Goal: Information Seeking & Learning: Check status

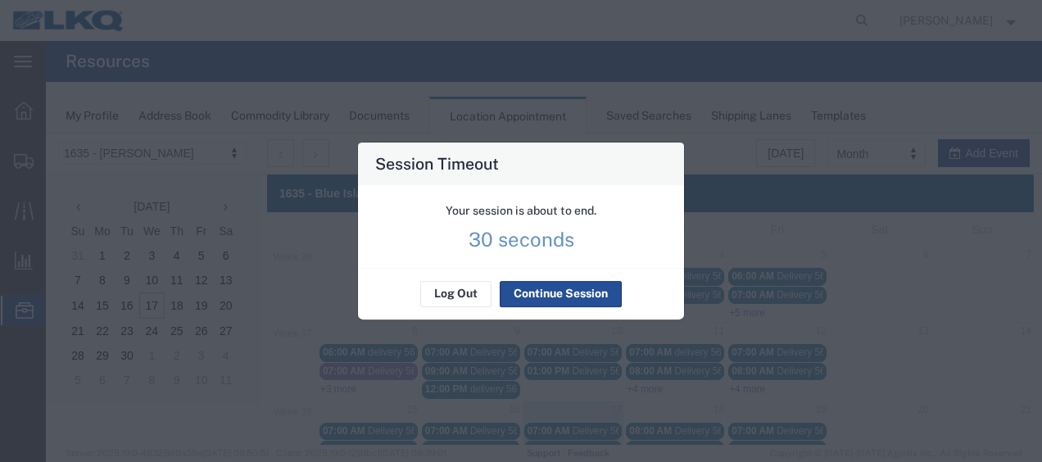
scroll to position [246, 0]
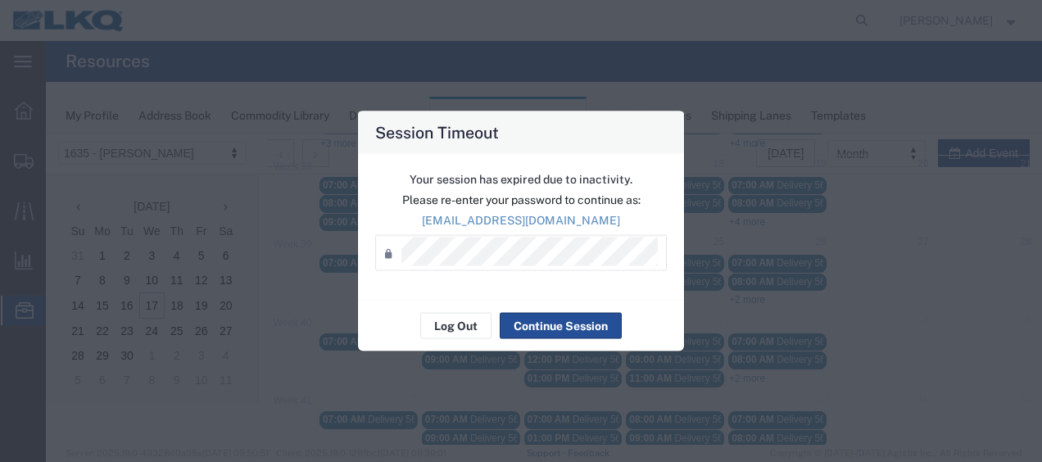
click at [495, 231] on div "Your session has expired due to inactivity. Please re-enter your password to co…" at bounding box center [521, 227] width 326 height 146
click at [493, 268] on div "Password *" at bounding box center [520, 253] width 291 height 36
click at [557, 323] on button "Continue Session" at bounding box center [560, 326] width 122 height 26
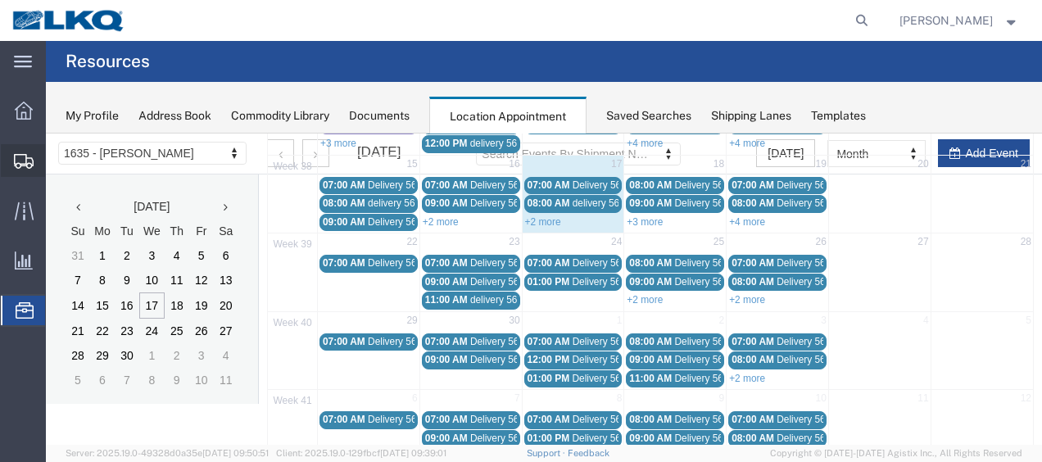
click at [0, 0] on span "Shipment Manager" at bounding box center [0, 0] width 0 height 0
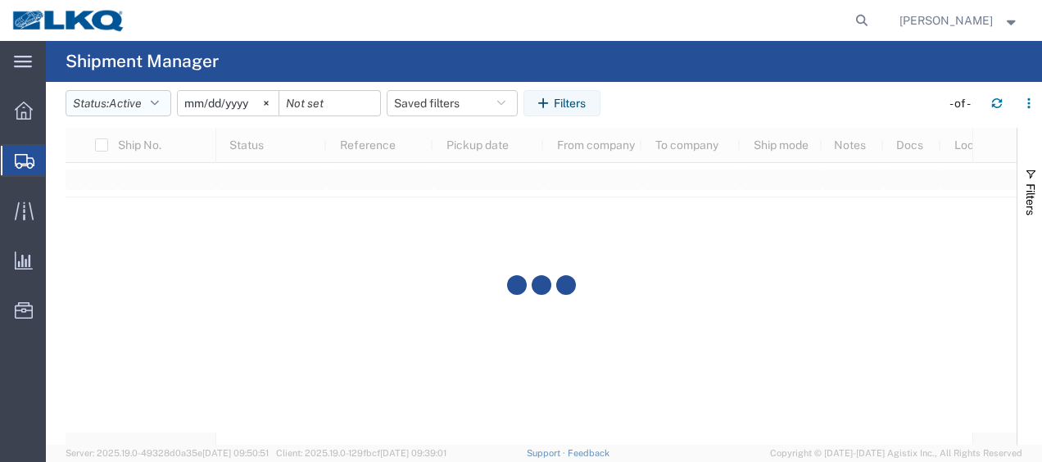
click at [169, 102] on button "Status: Active" at bounding box center [119, 103] width 106 height 26
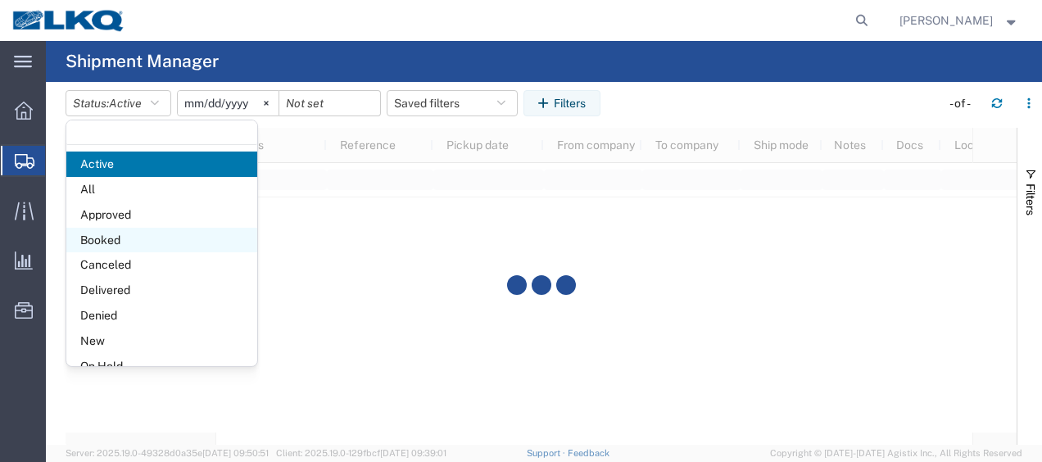
click at [131, 246] on span "Booked" at bounding box center [161, 240] width 191 height 25
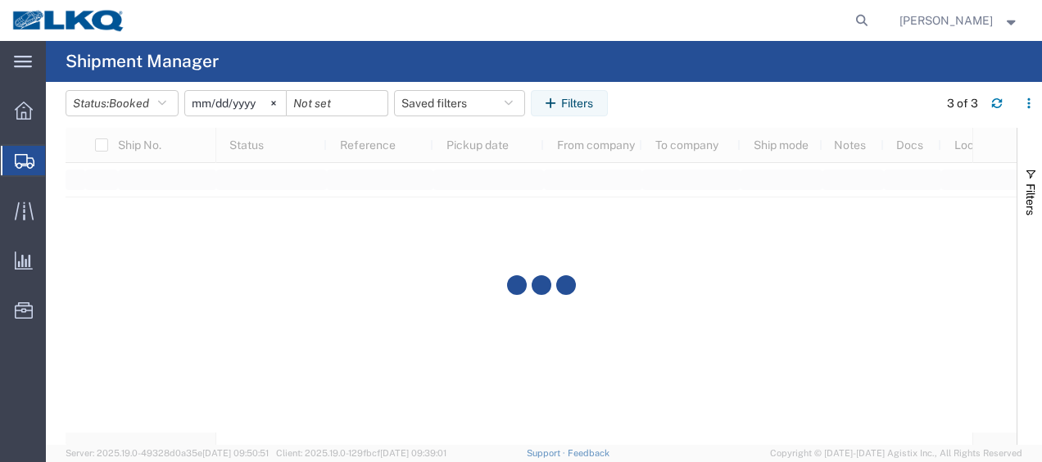
click at [199, 110] on input "2025-08-17" at bounding box center [235, 103] width 101 height 25
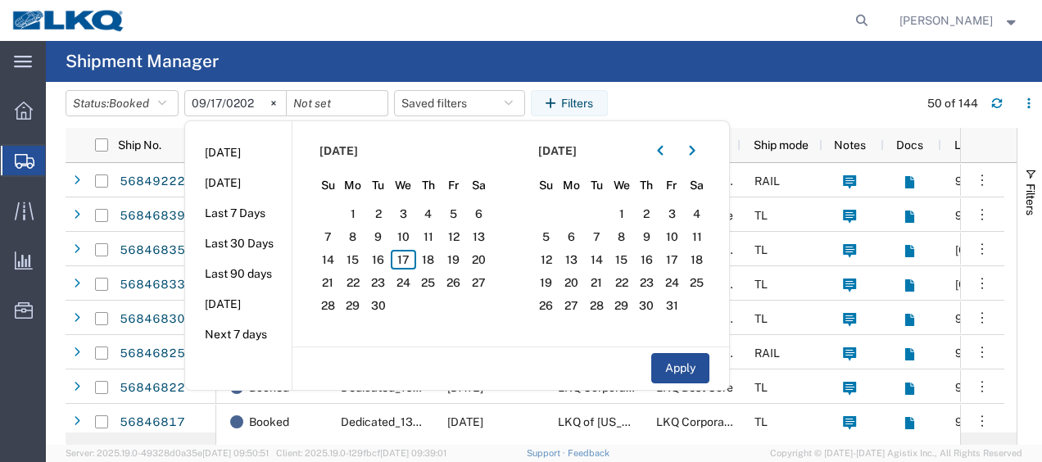
type input "2025-09-17"
click at [415, 253] on span "17" at bounding box center [403, 260] width 25 height 20
click at [431, 254] on span "18" at bounding box center [428, 260] width 25 height 20
click at [667, 358] on button "Apply" at bounding box center [680, 368] width 58 height 30
type input "2025-09-18"
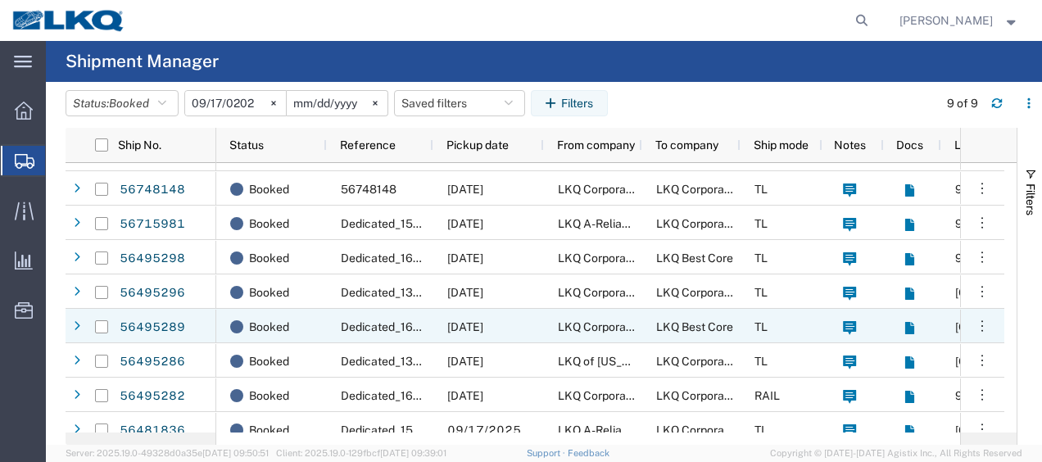
scroll to position [39, 0]
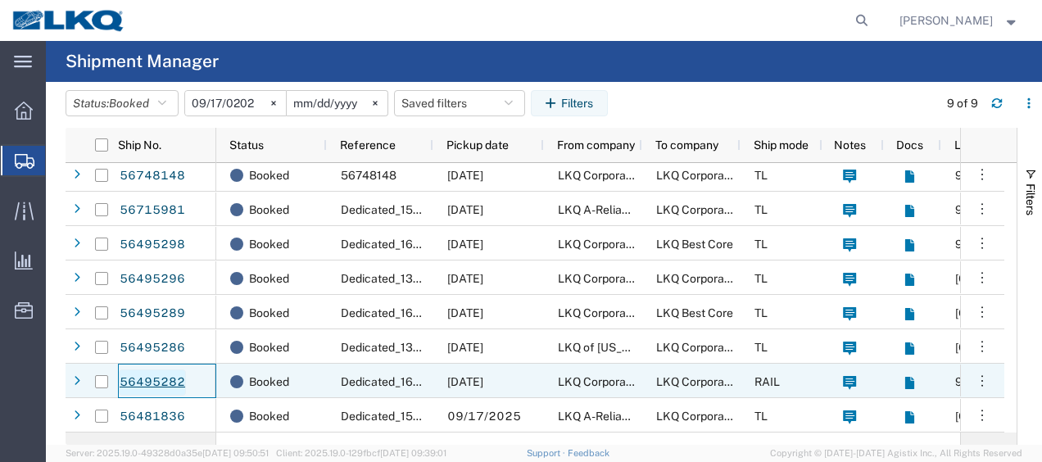
click at [169, 381] on link "56495282" at bounding box center [152, 382] width 67 height 26
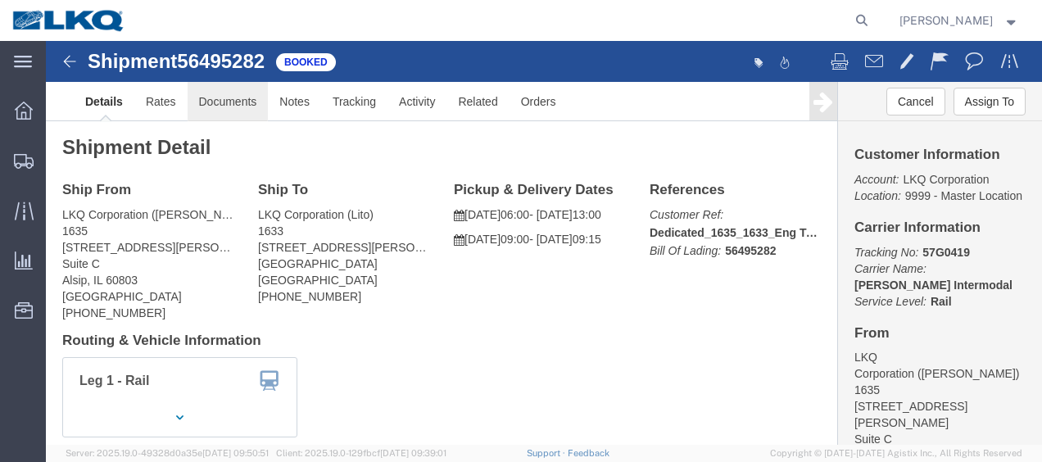
click link "Documents"
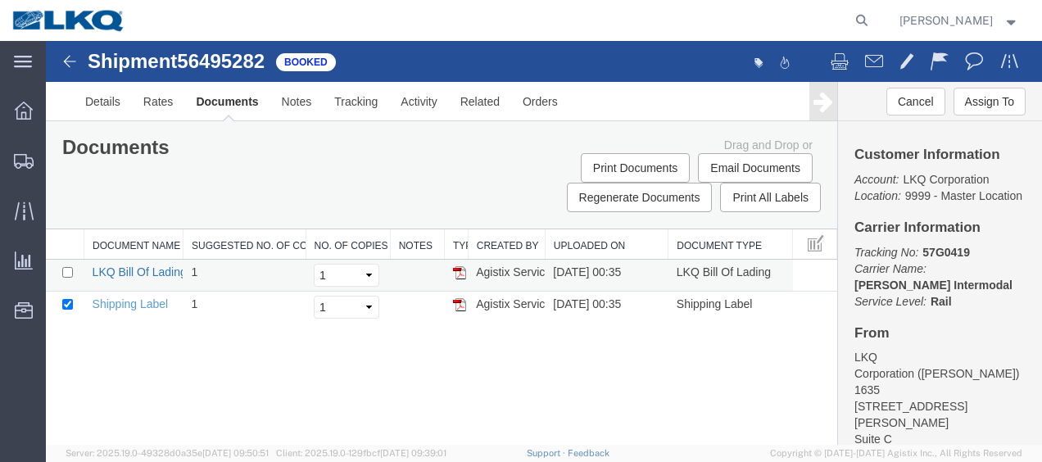
click at [128, 269] on link "LKQ Bill Of Lading" at bounding box center [140, 271] width 94 height 13
click at [64, 59] on img at bounding box center [70, 62] width 20 height 20
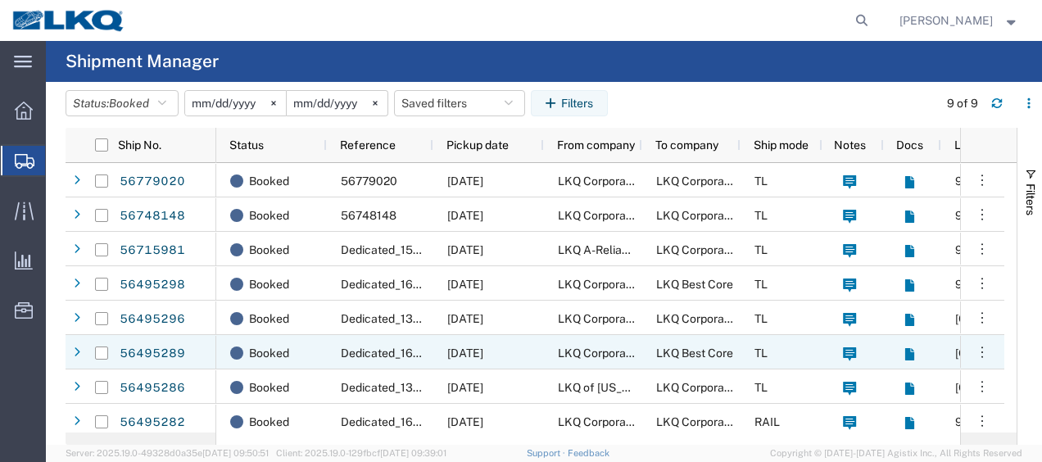
scroll to position [39, 0]
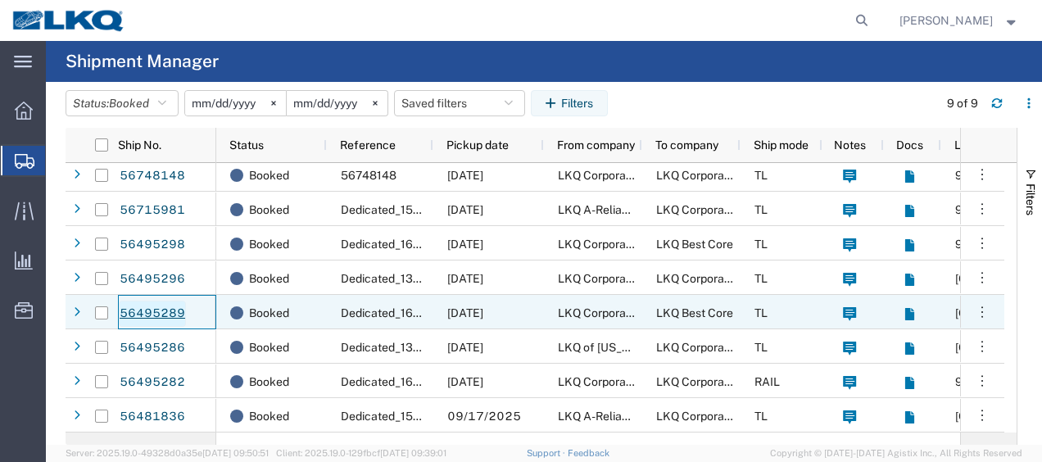
click at [159, 314] on link "56495289" at bounding box center [152, 314] width 67 height 26
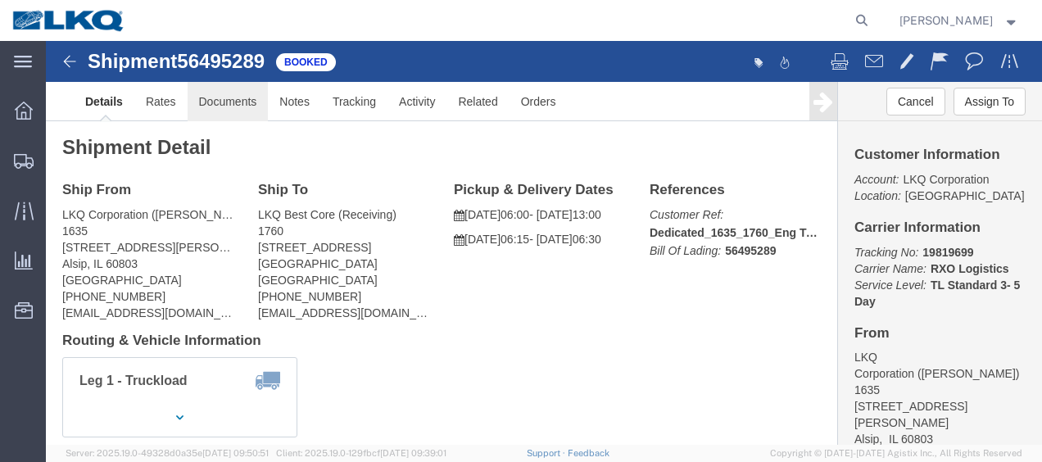
click link "Documents"
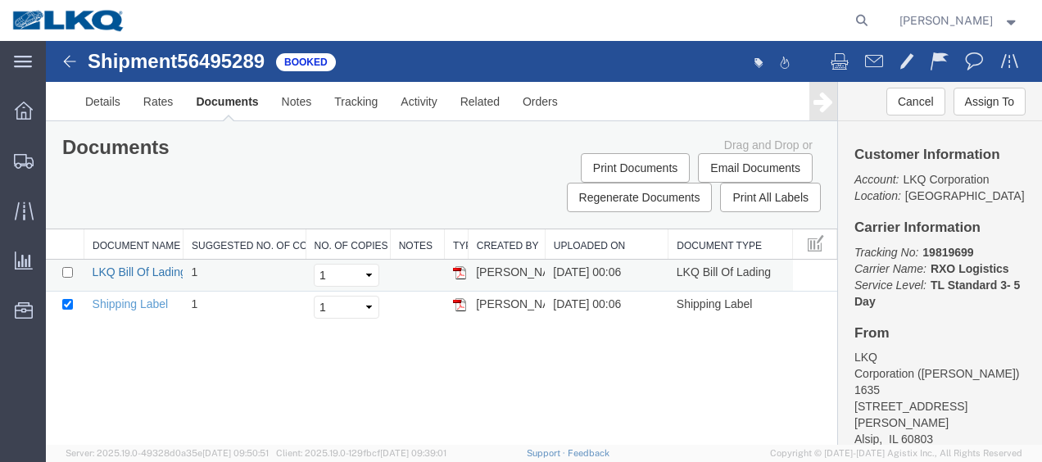
click at [143, 269] on link "LKQ Bill Of Lading" at bounding box center [140, 271] width 94 height 13
click at [66, 65] on img at bounding box center [70, 62] width 20 height 20
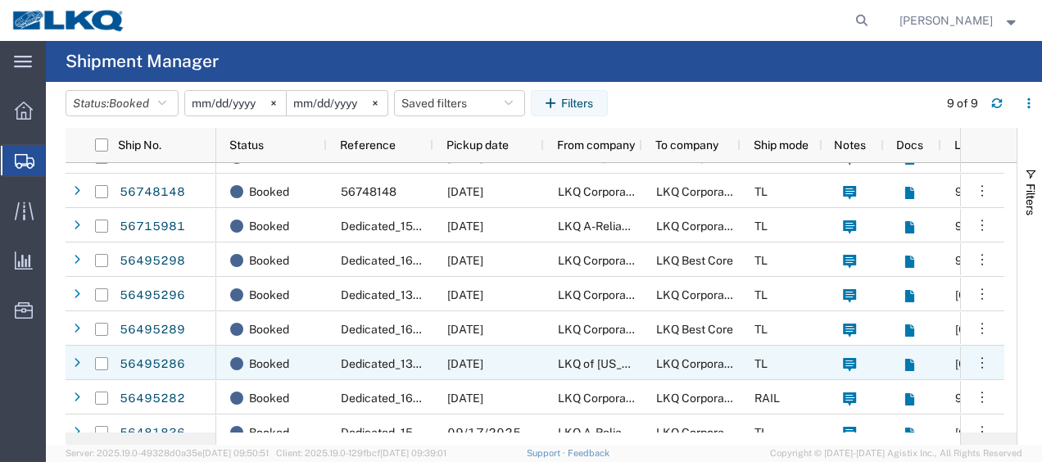
scroll to position [39, 0]
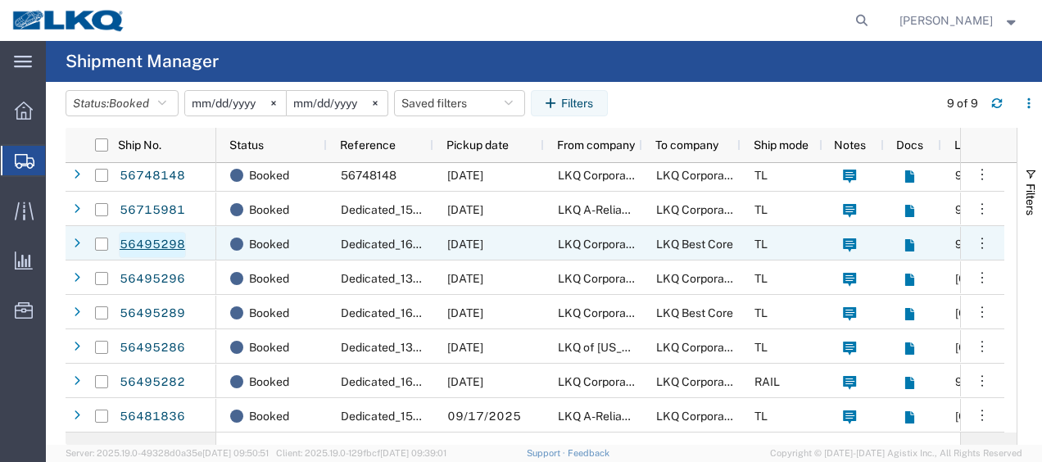
click at [165, 240] on link "56495298" at bounding box center [152, 245] width 67 height 26
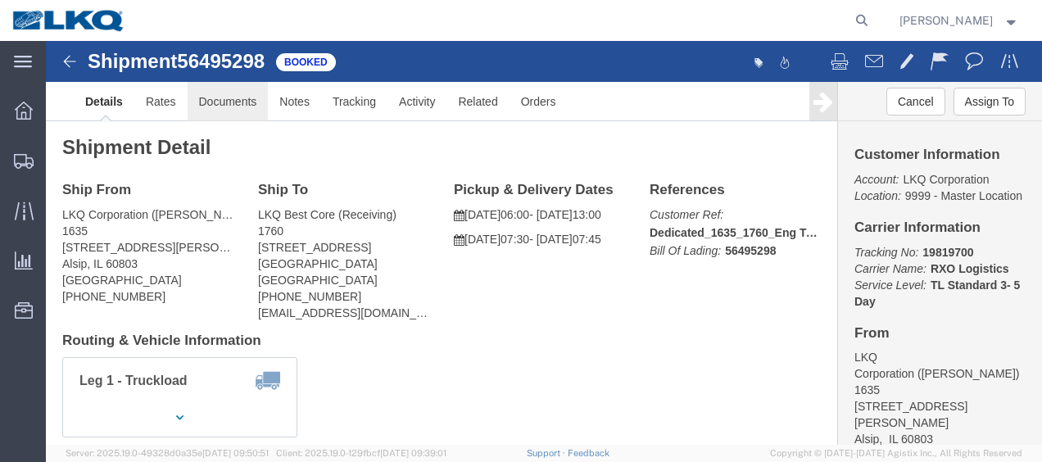
click link "Documents"
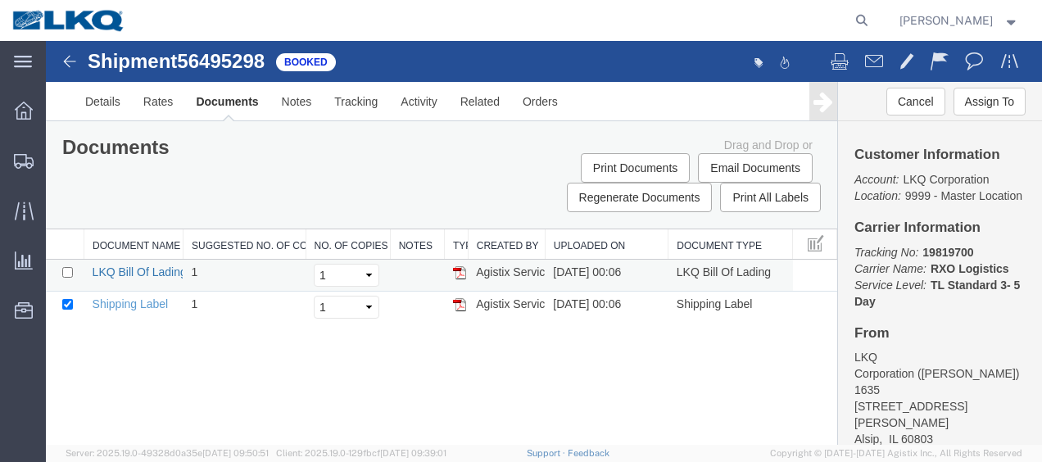
click at [140, 269] on link "LKQ Bill Of Lading" at bounding box center [140, 271] width 94 height 13
click at [60, 68] on img at bounding box center [70, 62] width 20 height 20
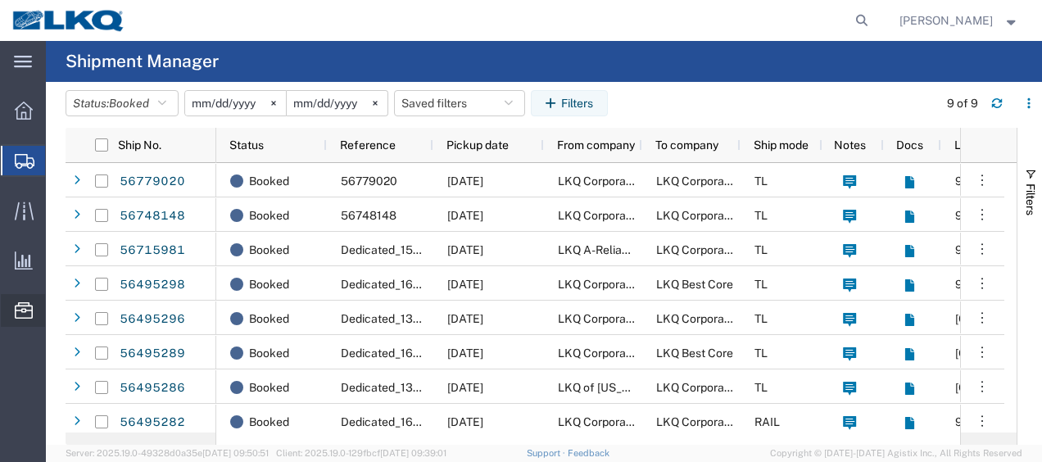
click at [0, 0] on span "Location Appointment" at bounding box center [0, 0] width 0 height 0
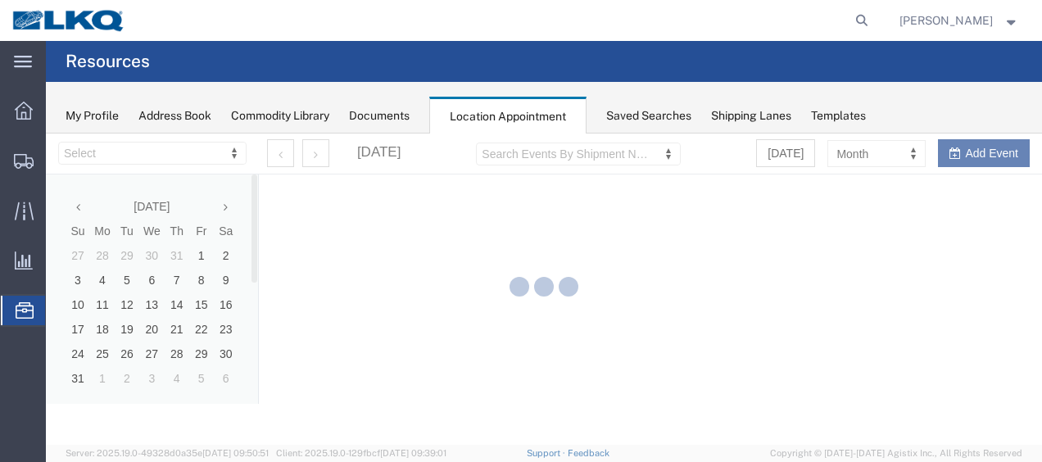
select select "27578"
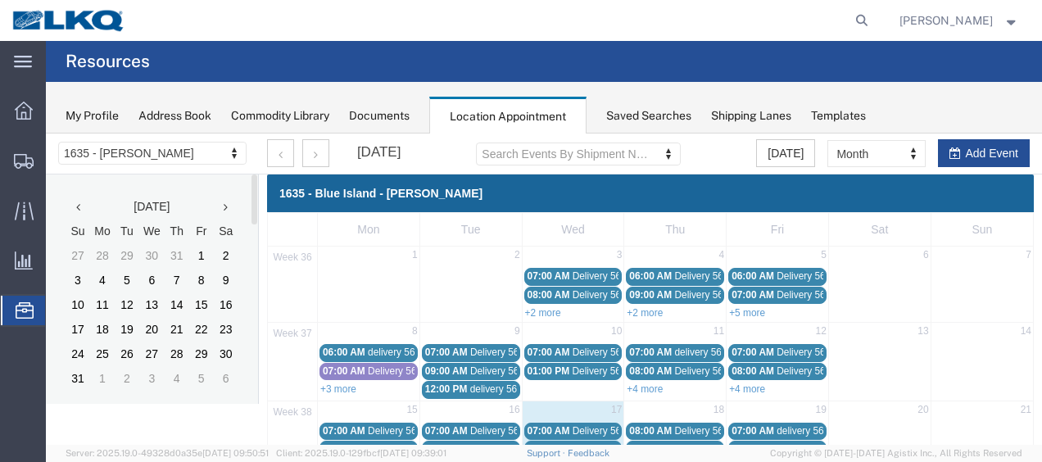
click at [225, 206] on icon at bounding box center [226, 206] width 4 height 11
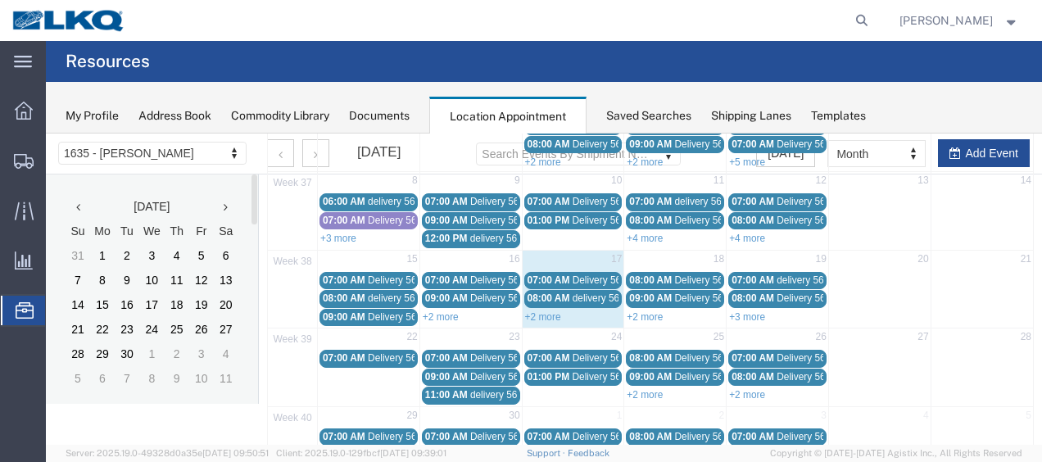
scroll to position [246, 0]
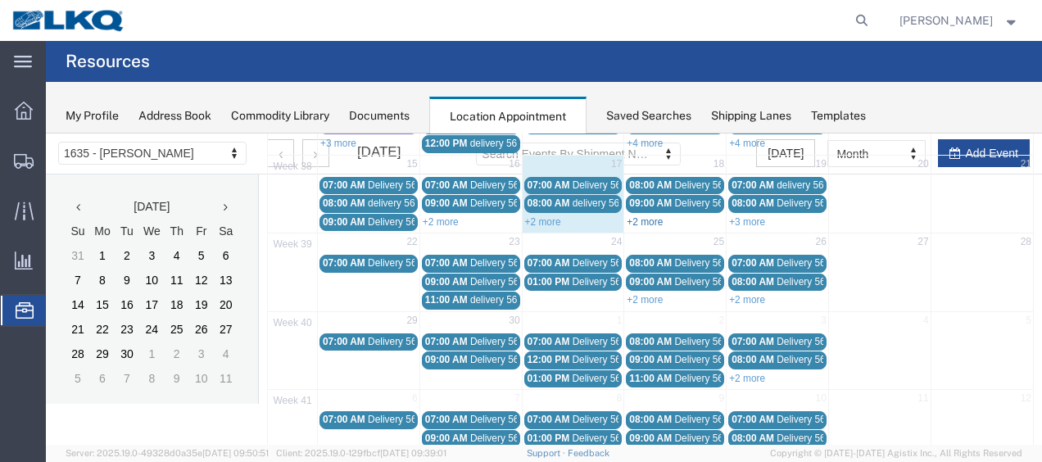
click at [647, 219] on link "+2 more" at bounding box center [644, 221] width 36 height 11
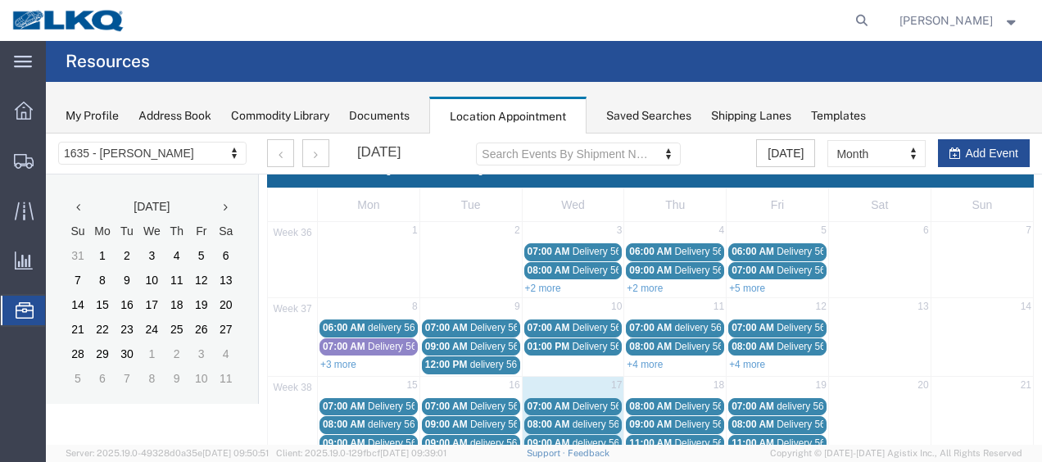
scroll to position [0, 0]
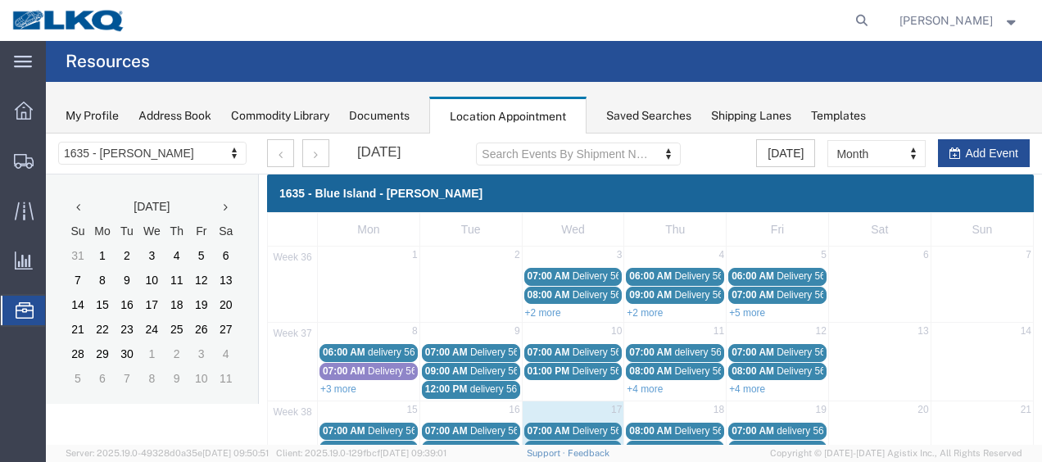
click at [1014, 22] on strong "button" at bounding box center [1011, 20] width 15 height 6
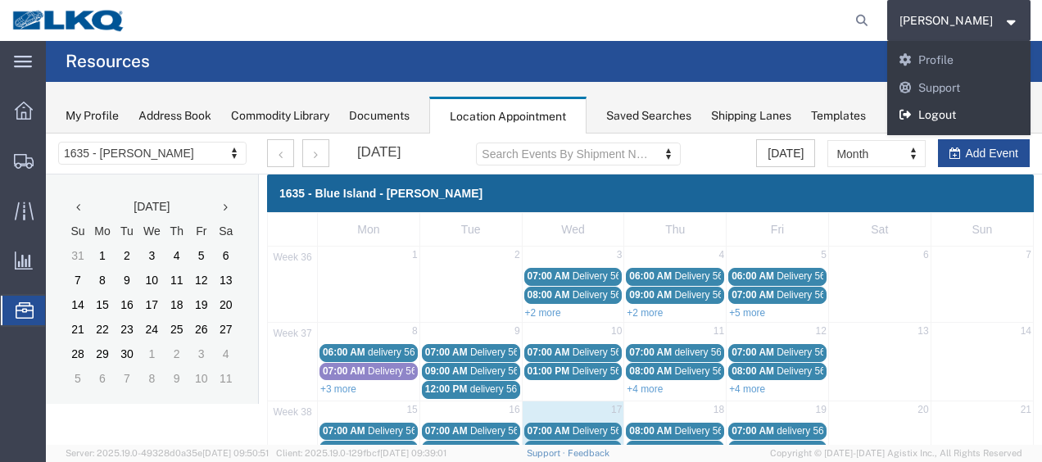
click at [956, 111] on link "Logout" at bounding box center [959, 116] width 144 height 28
